Goal: Information Seeking & Learning: Find specific fact

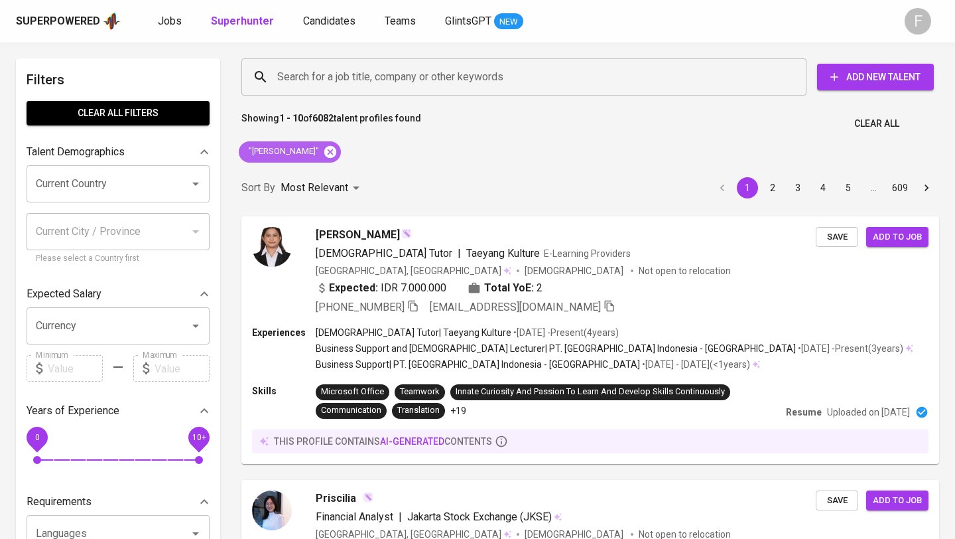
click at [324, 154] on icon at bounding box center [330, 151] width 12 height 12
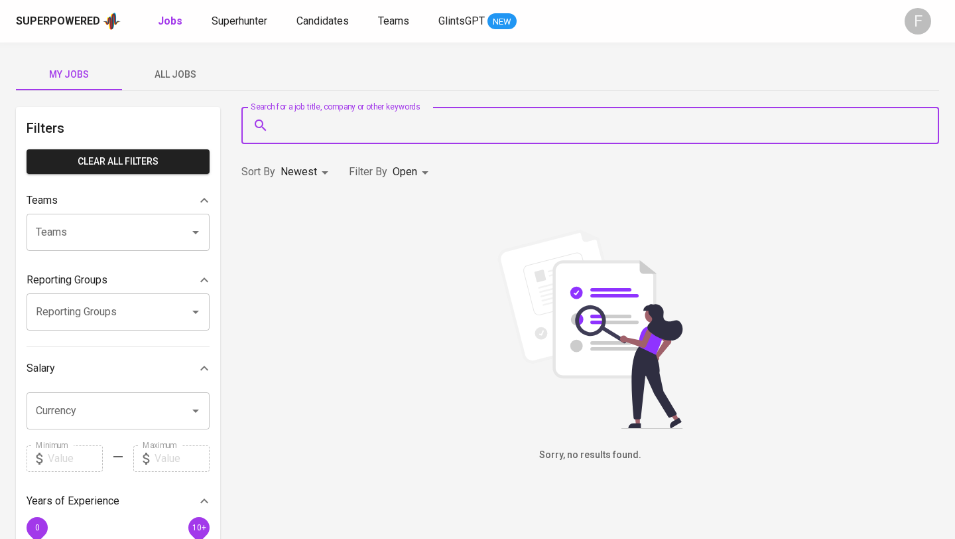
click at [361, 125] on input "Search for a job title, company or other keywords" at bounding box center [594, 125] width 640 height 25
paste input "Vini PERMATASARI"
type input ""Vini PERMATASARI"
click at [231, 18] on span "Superhunter" at bounding box center [240, 21] width 56 height 13
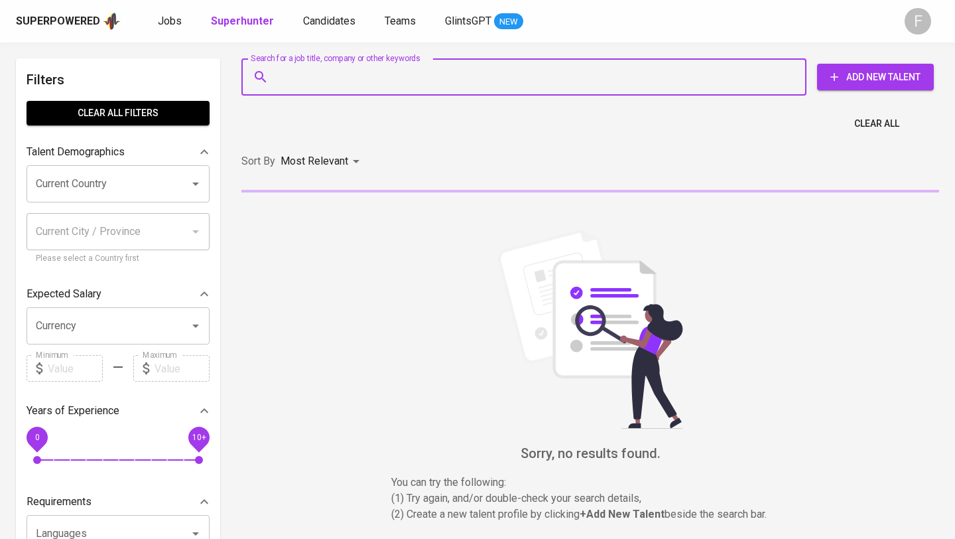
click at [325, 78] on input "Search for a job title, company or other keywords" at bounding box center [527, 76] width 507 height 25
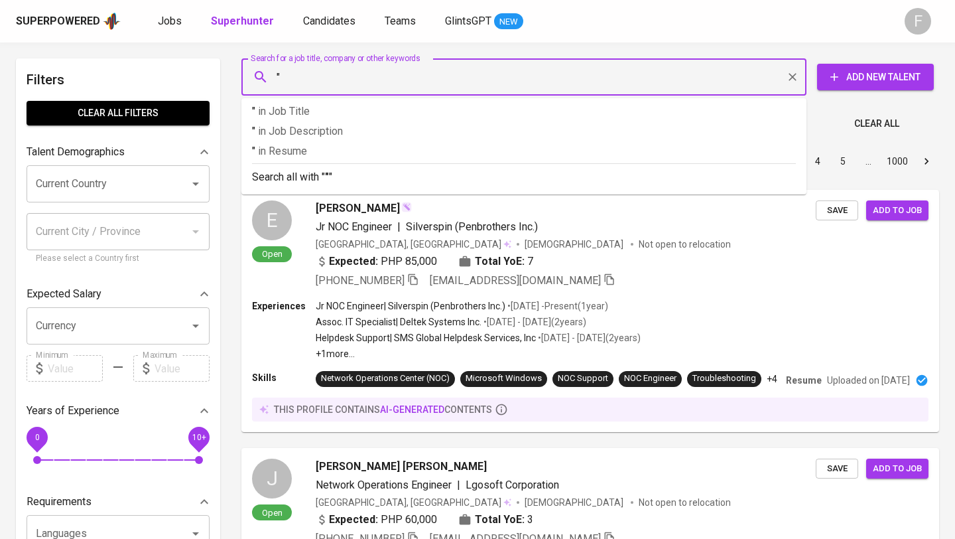
paste input "Vini PERMATASARI"
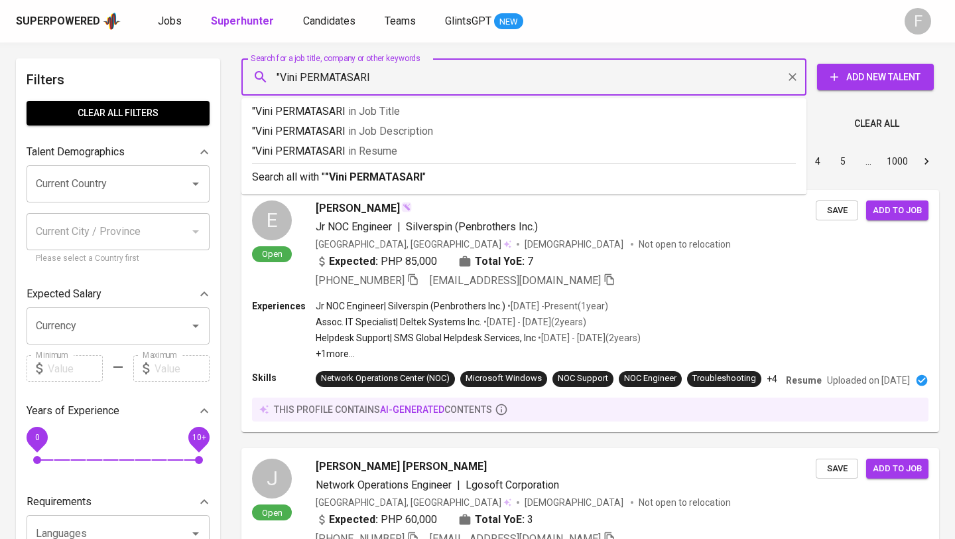
type input ""Vini PERMATASARI""
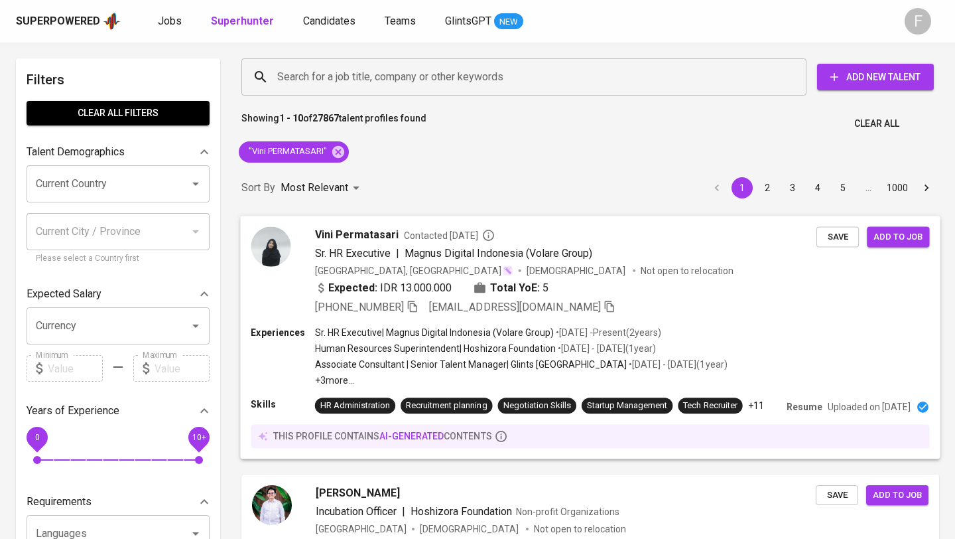
click at [404, 236] on span "Contacted [DATE]" at bounding box center [449, 234] width 91 height 13
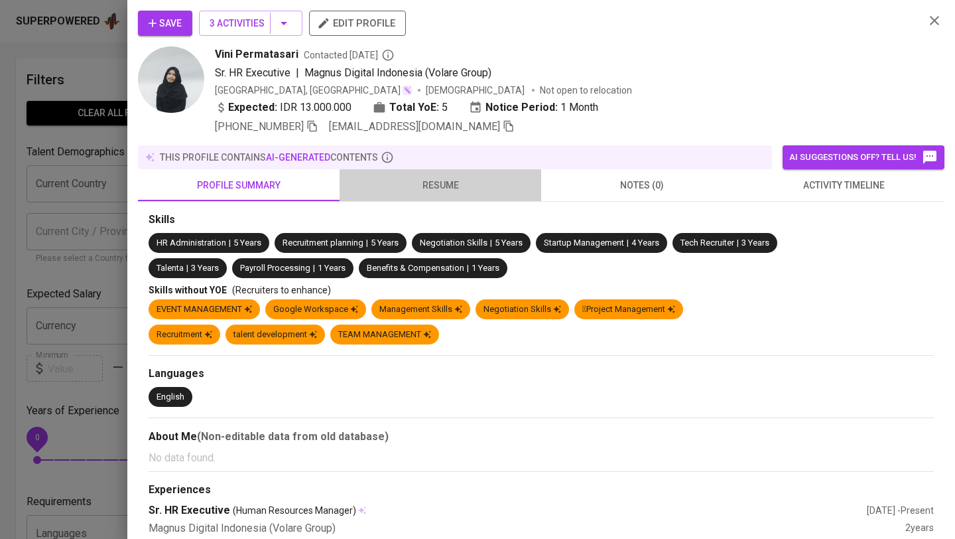
click at [433, 184] on span "resume" at bounding box center [441, 185] width 186 height 17
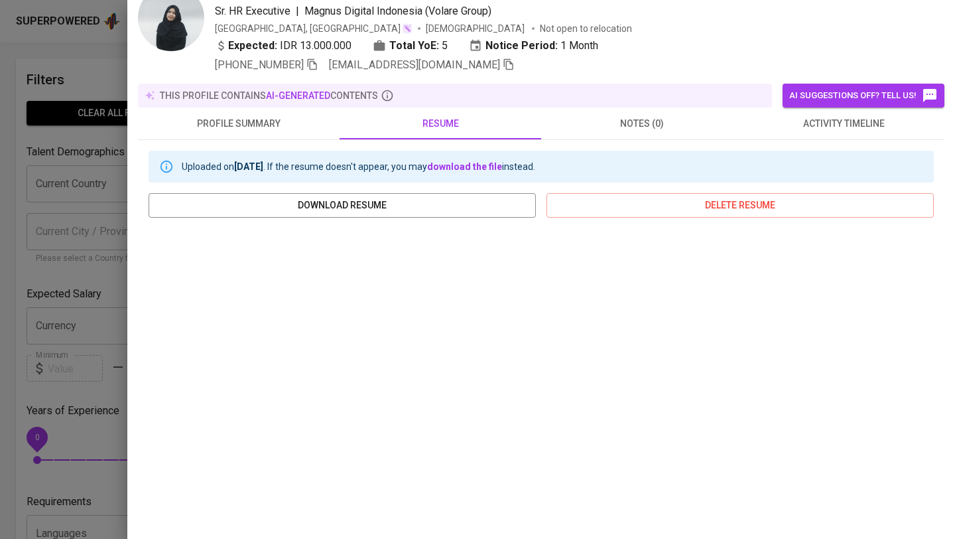
scroll to position [68, 0]
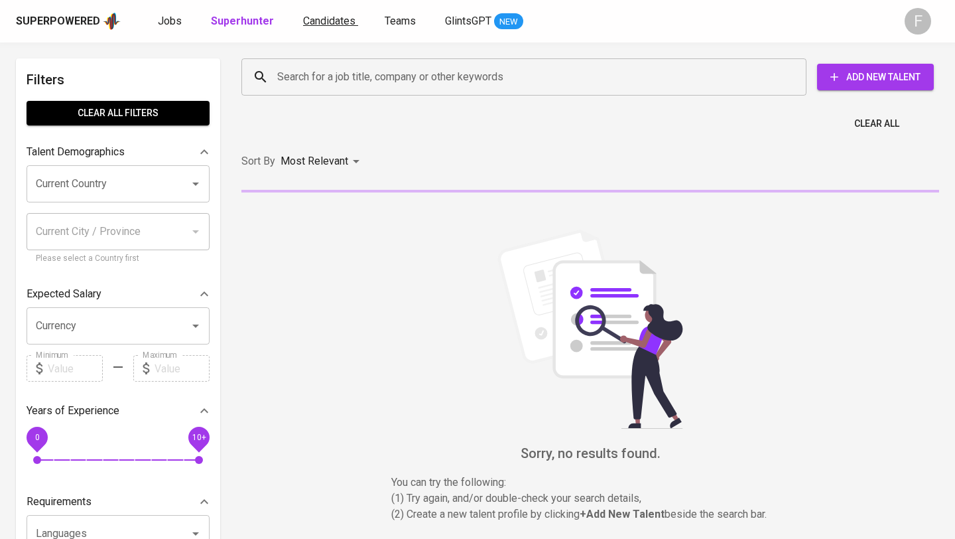
click at [318, 21] on span "Candidates" at bounding box center [329, 21] width 52 height 13
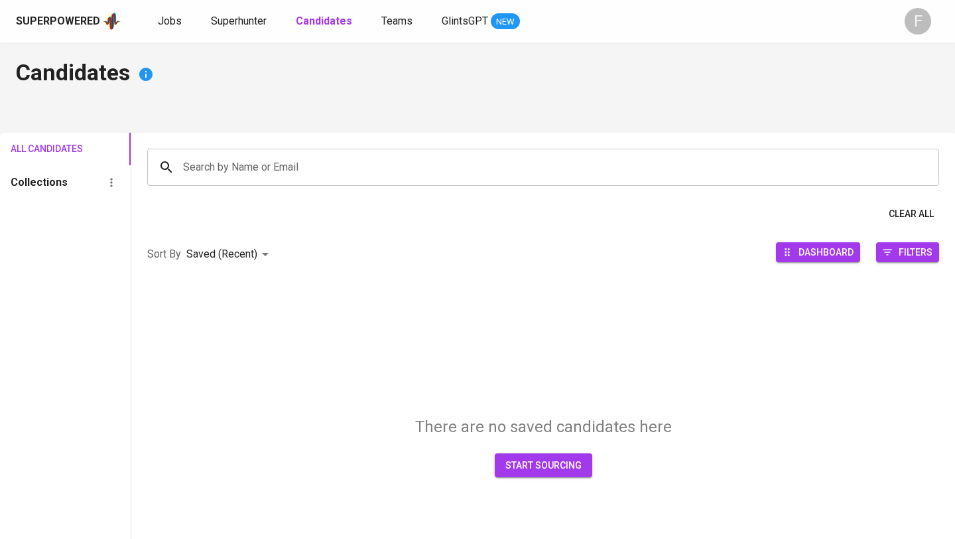
click at [305, 167] on input "Search by Name or Email" at bounding box center [547, 167] width 734 height 25
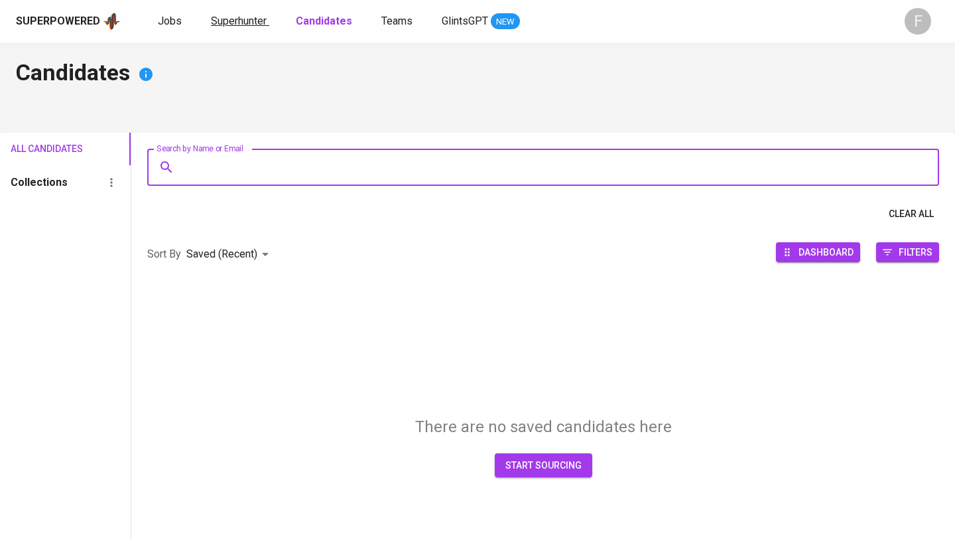
click at [246, 21] on span "Superhunter" at bounding box center [239, 21] width 56 height 13
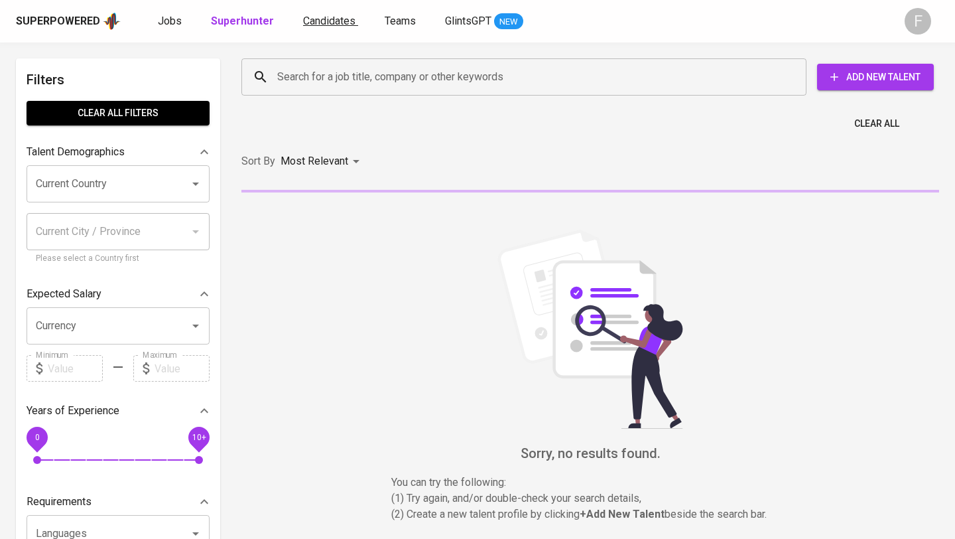
click at [321, 24] on span "Candidates" at bounding box center [329, 21] width 52 height 13
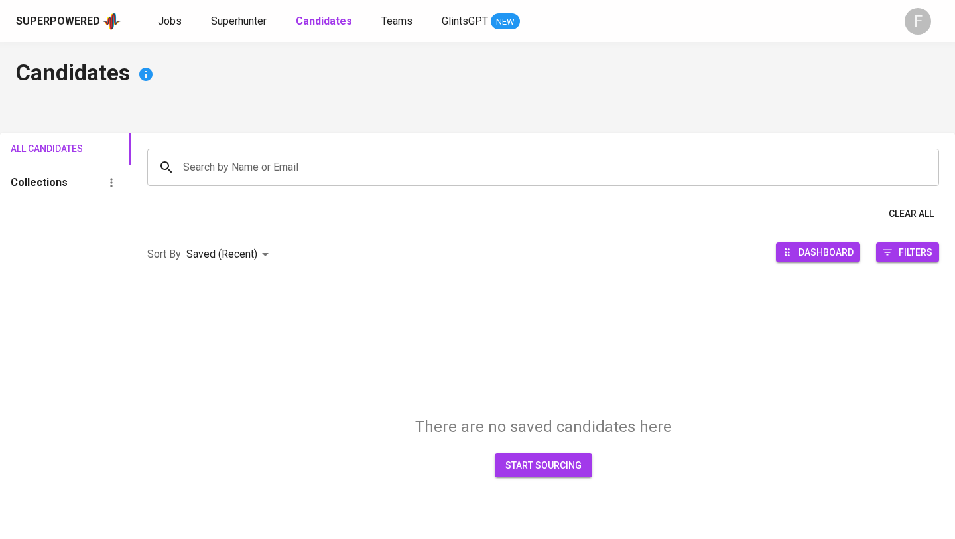
click at [253, 169] on input "Search by Name or Email" at bounding box center [547, 167] width 734 height 25
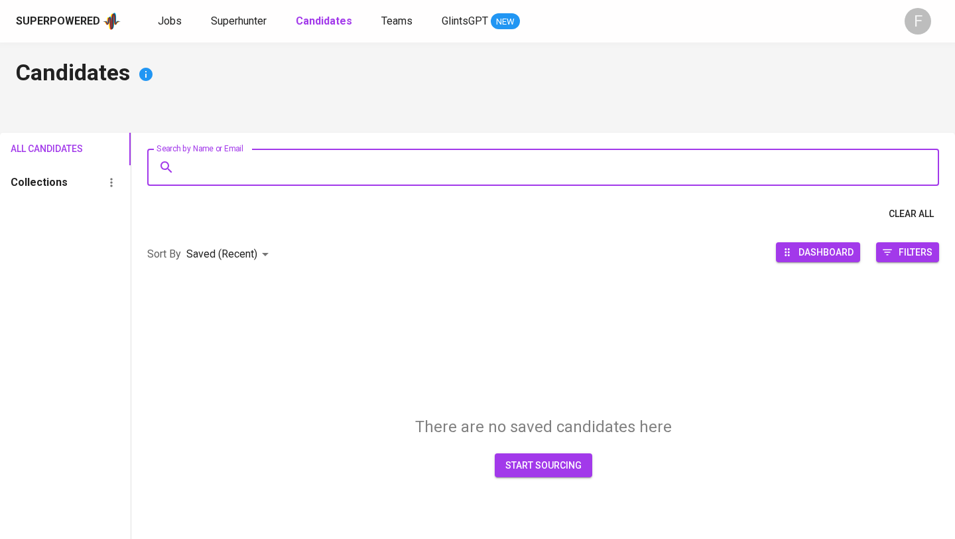
click at [338, 166] on input "Search by Name or Email" at bounding box center [547, 167] width 734 height 25
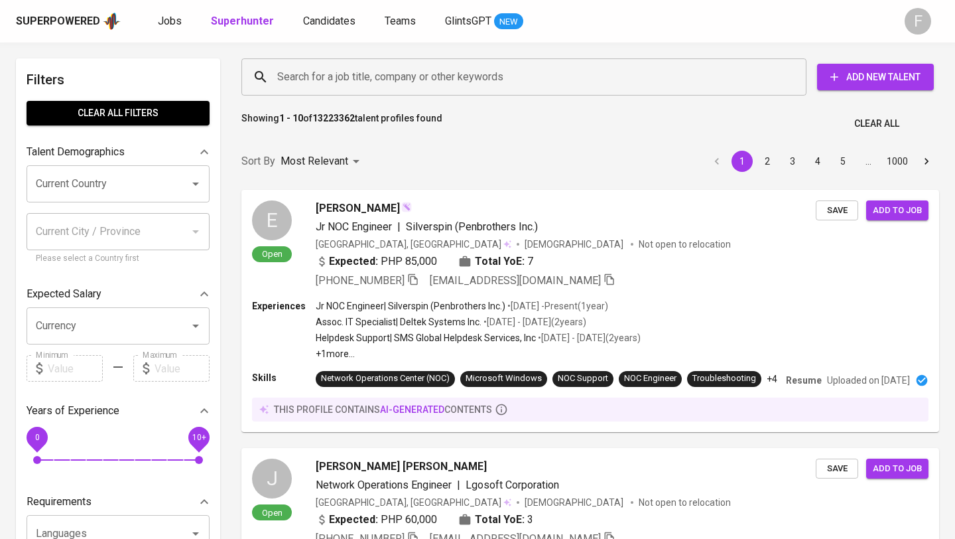
click at [327, 30] on div "Superpowered Jobs Superhunter Candidates Teams GlintsGPT NEW" at bounding box center [456, 21] width 881 height 20
click at [327, 26] on span "Candidates" at bounding box center [329, 21] width 52 height 13
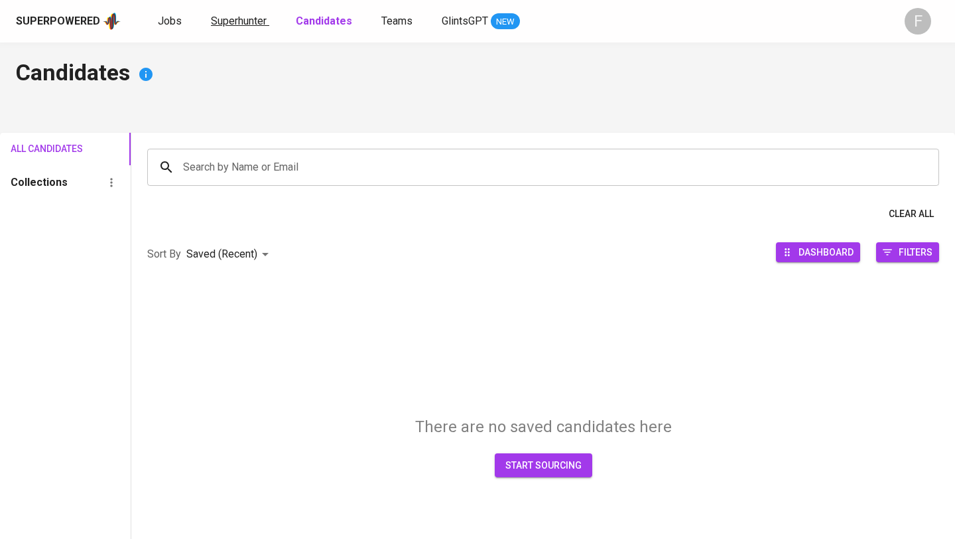
click at [252, 23] on span "Superhunter" at bounding box center [239, 21] width 56 height 13
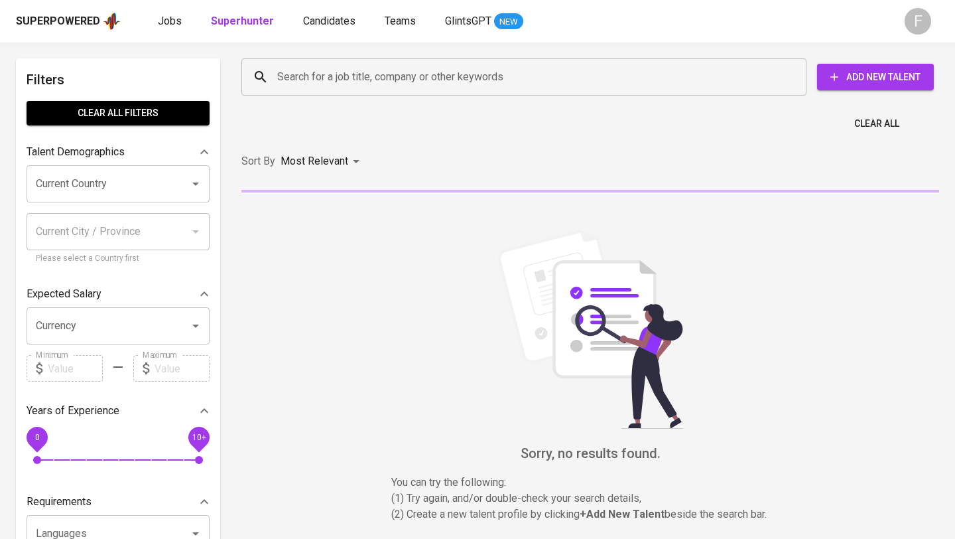
click at [297, 65] on input "Search for a job title, company or other keywords" at bounding box center [527, 76] width 507 height 25
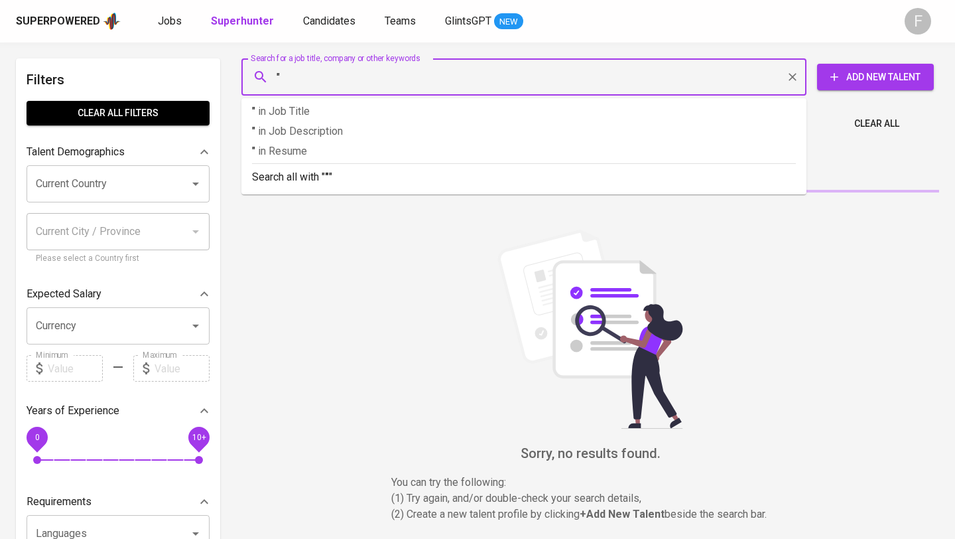
paste input "Vini PERMATASARI"
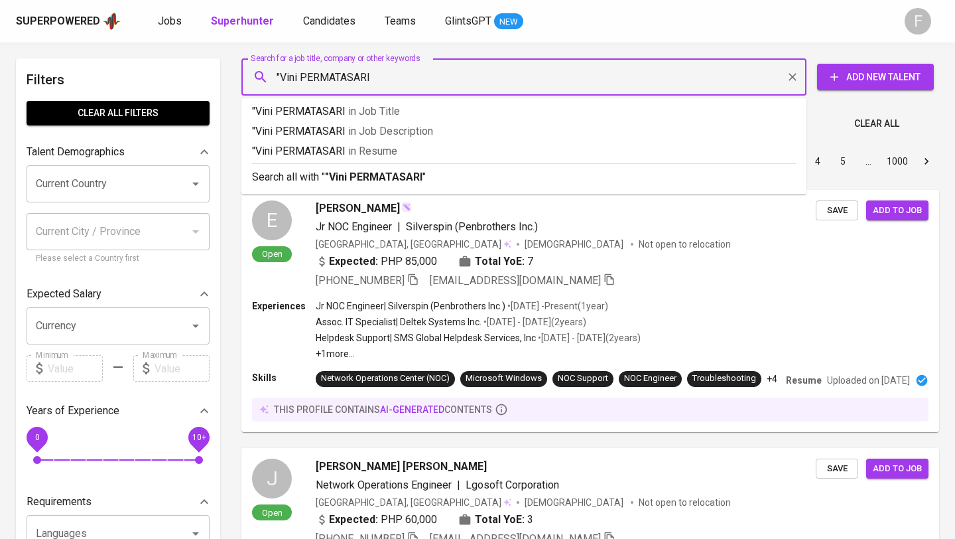
type input ""Vini PERMATASARI""
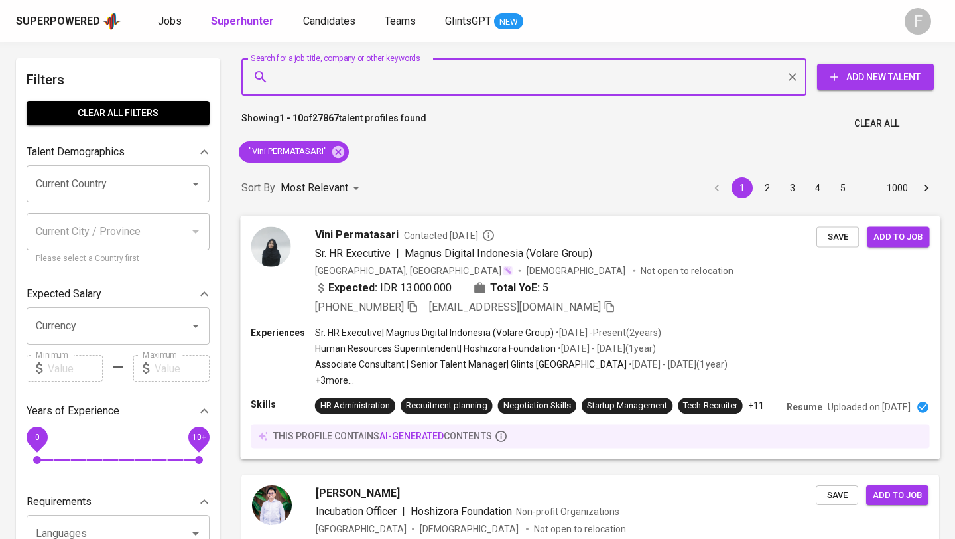
click at [484, 229] on span "Contacted [DATE]" at bounding box center [449, 234] width 91 height 13
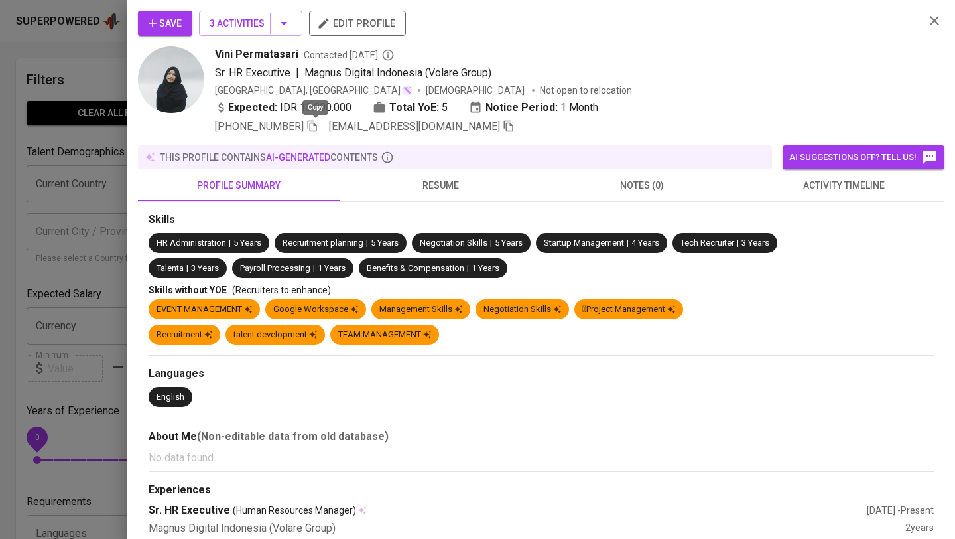
click at [317, 126] on icon "button" at bounding box center [313, 126] width 12 height 12
